Goal: Task Accomplishment & Management: Manage account settings

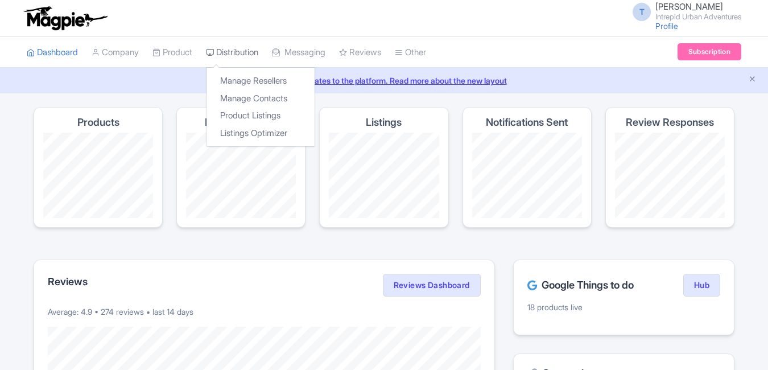
click at [247, 51] on link "Distribution" at bounding box center [232, 52] width 52 height 31
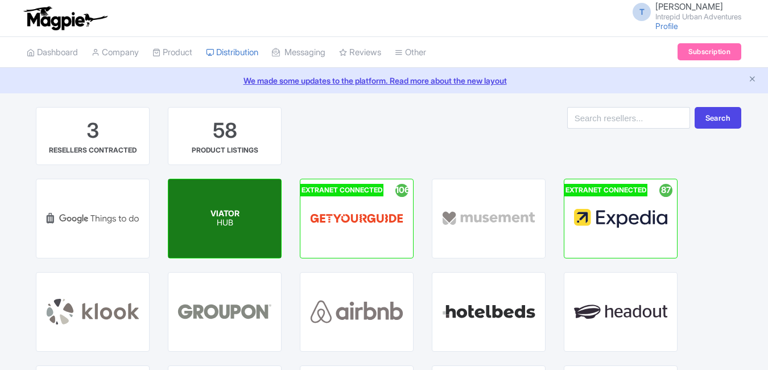
click at [229, 214] on span "VIATOR" at bounding box center [224, 213] width 29 height 10
click at [227, 229] on div "VIATOR HUB" at bounding box center [224, 218] width 113 height 78
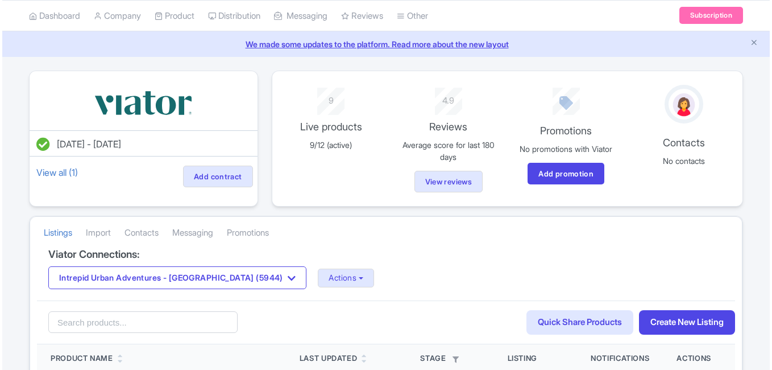
scroll to position [57, 0]
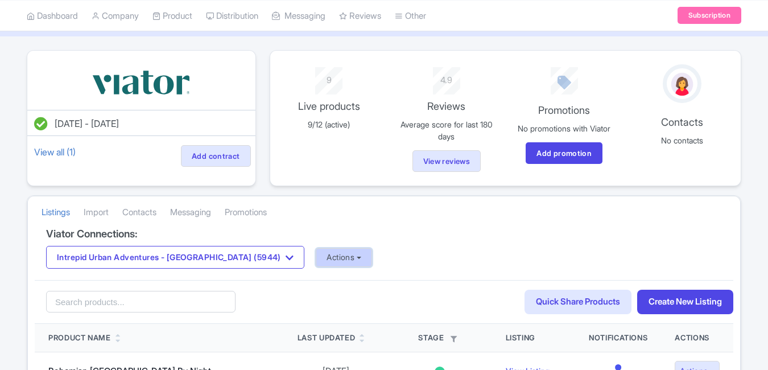
click at [316, 252] on button "Actions" at bounding box center [344, 257] width 56 height 19
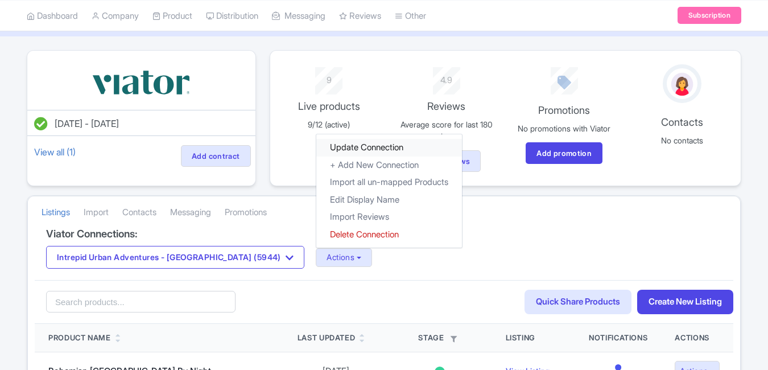
click at [317, 149] on link "Update Connection" at bounding box center [389, 148] width 146 height 18
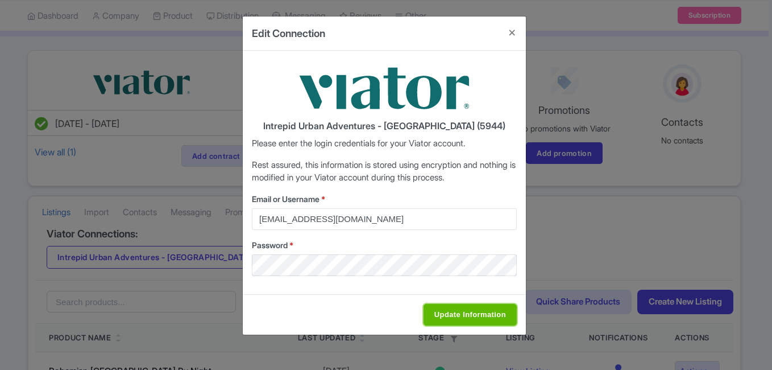
click at [456, 321] on input "Update Information" at bounding box center [470, 315] width 93 height 22
type input "Saving..."
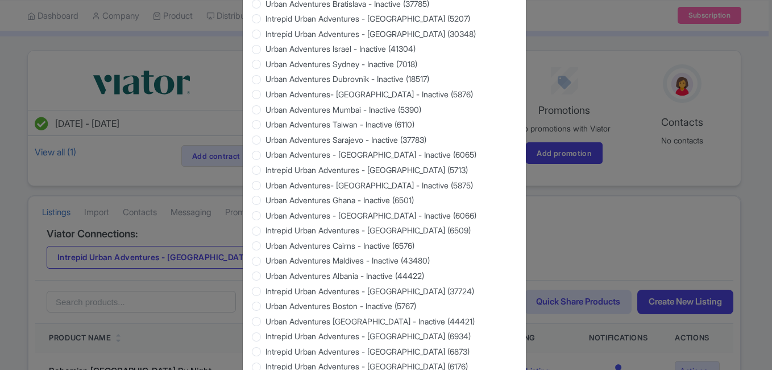
scroll to position [1090, 0]
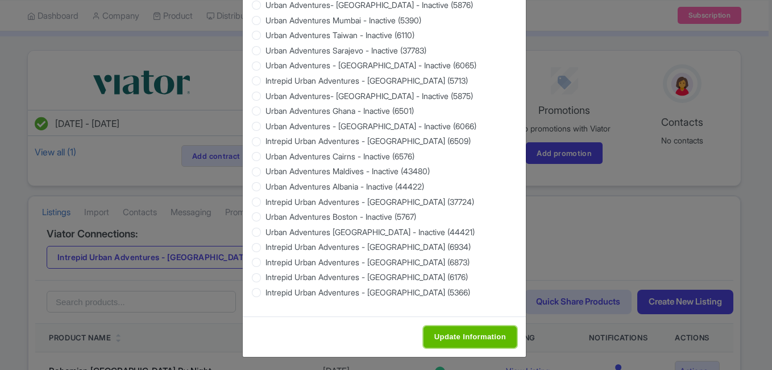
click at [487, 327] on input "Update Information" at bounding box center [470, 337] width 93 height 22
type input "Saving..."
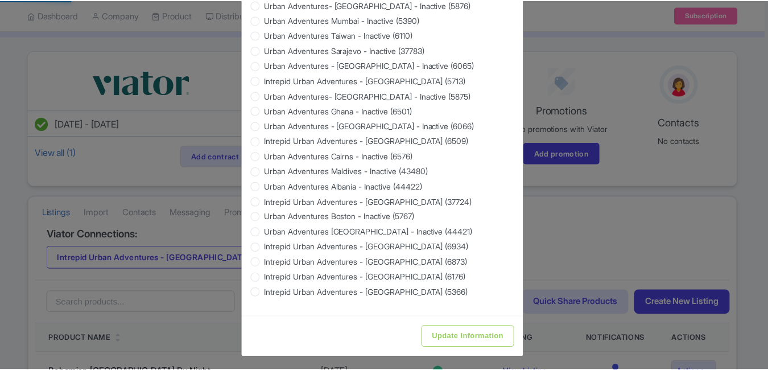
scroll to position [0, 0]
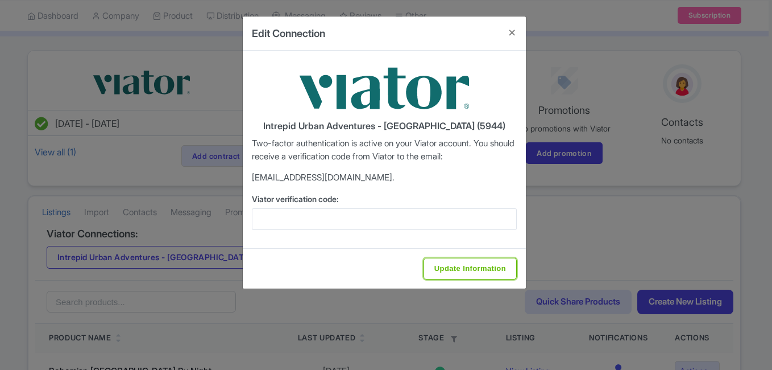
drag, startPoint x: 470, startPoint y: 267, endPoint x: 414, endPoint y: 267, distance: 56.3
click at [470, 267] on input "Update Information" at bounding box center [470, 269] width 93 height 22
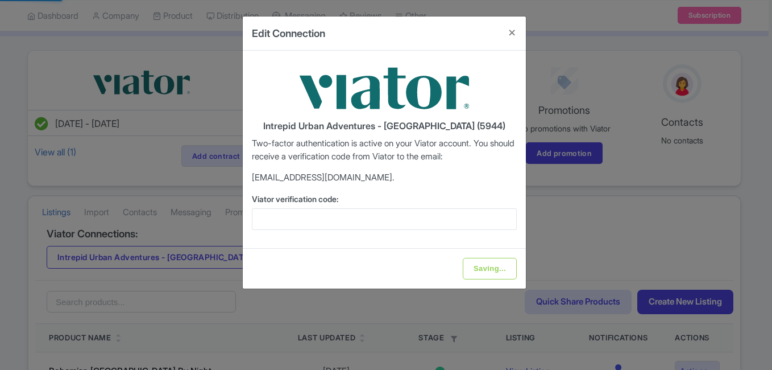
type input "Update Information"
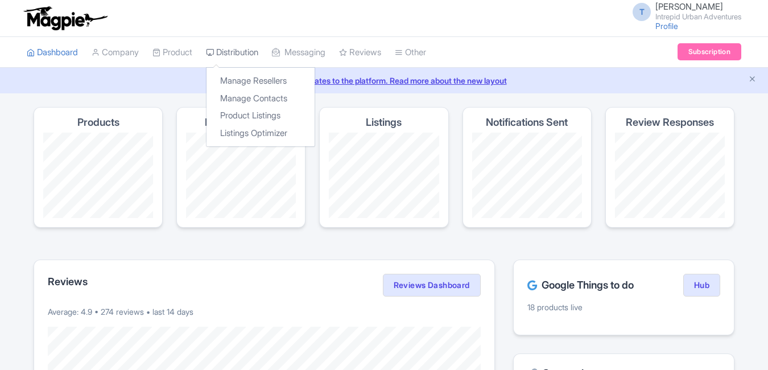
click at [249, 51] on link "Distribution" at bounding box center [232, 52] width 52 height 31
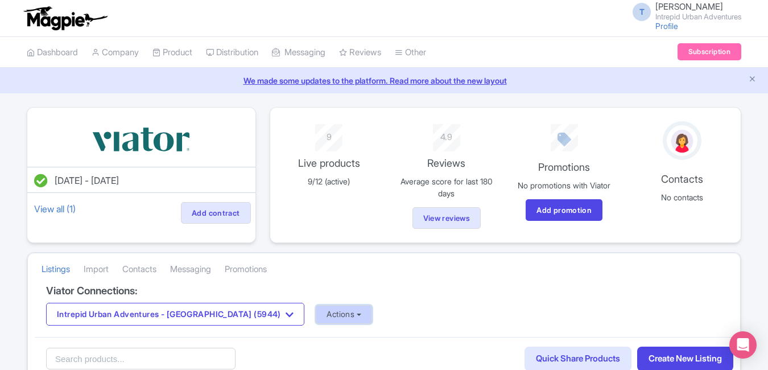
click at [316, 317] on button "Actions" at bounding box center [344, 314] width 56 height 19
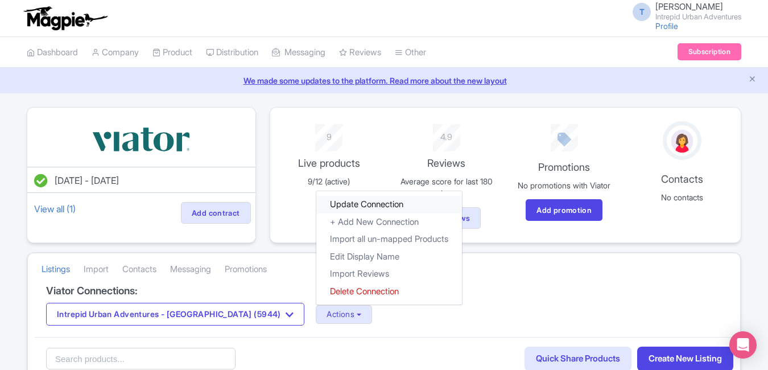
click at [320, 208] on link "Update Connection" at bounding box center [389, 205] width 146 height 18
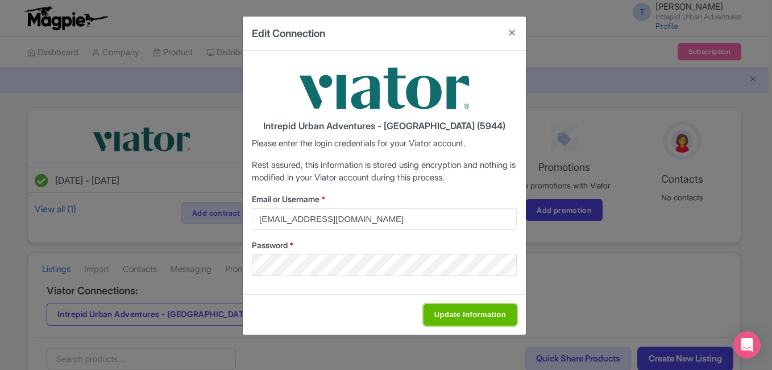
click at [475, 314] on input "Update Information" at bounding box center [470, 315] width 93 height 22
type input "Saving..."
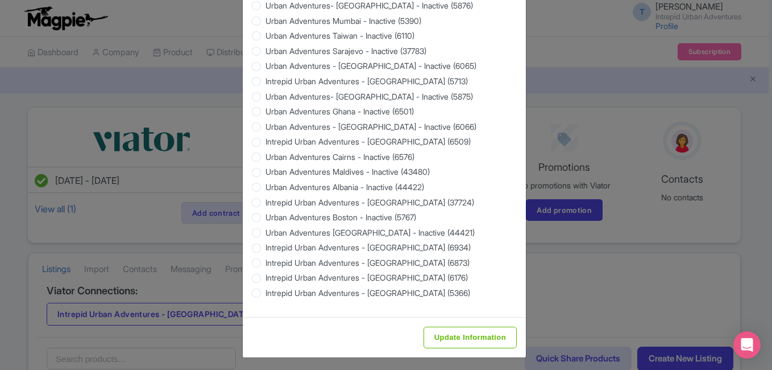
scroll to position [1090, 0]
click at [444, 339] on input "Update Information" at bounding box center [470, 337] width 93 height 22
type input "Saving..."
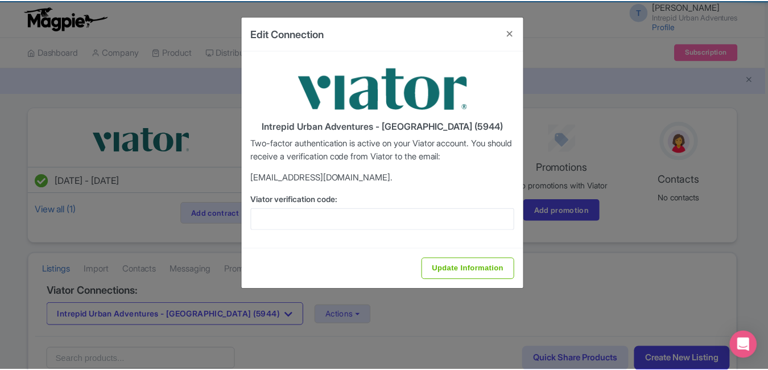
scroll to position [0, 0]
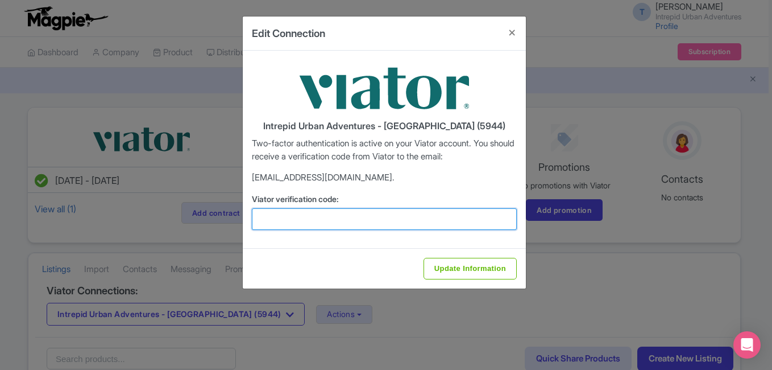
click at [322, 222] on input "Viator verification code:" at bounding box center [384, 219] width 265 height 22
paste input "985392"
type input "985392"
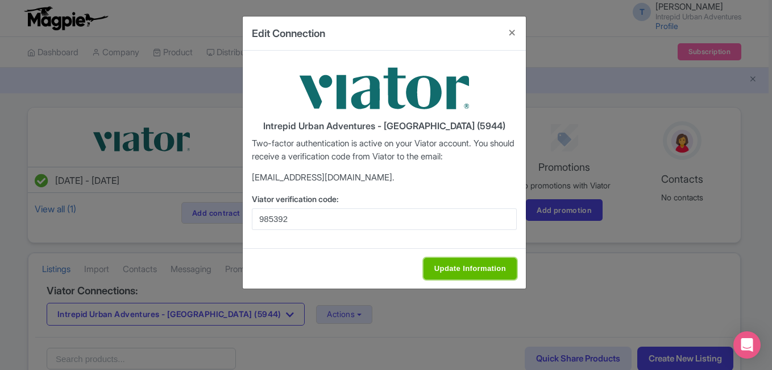
click at [446, 267] on input "Update Information" at bounding box center [470, 269] width 93 height 22
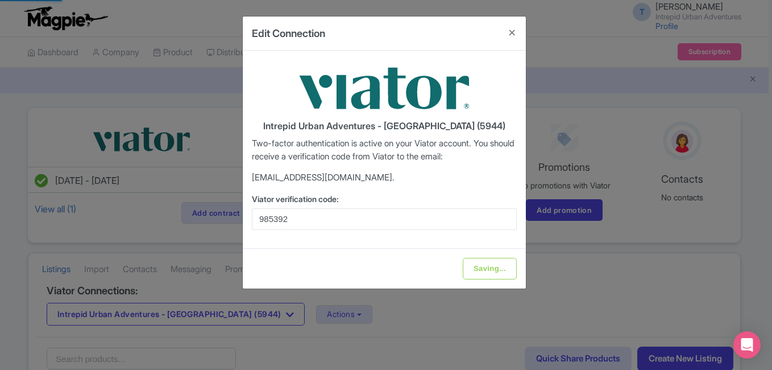
type input "Update Information"
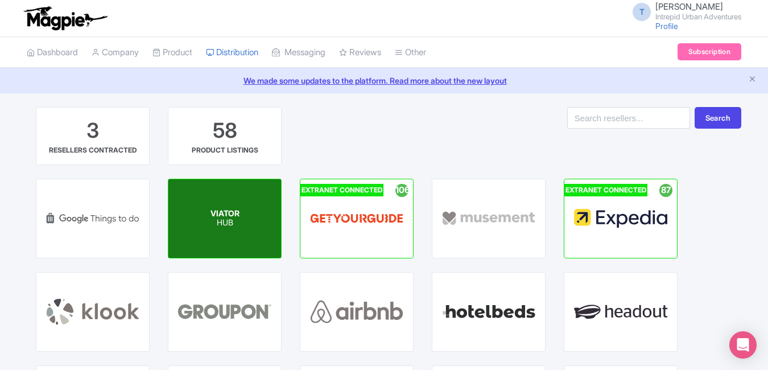
click at [237, 205] on div "VIATOR HUB" at bounding box center [224, 218] width 113 height 78
